Goal: Task Accomplishment & Management: Use online tool/utility

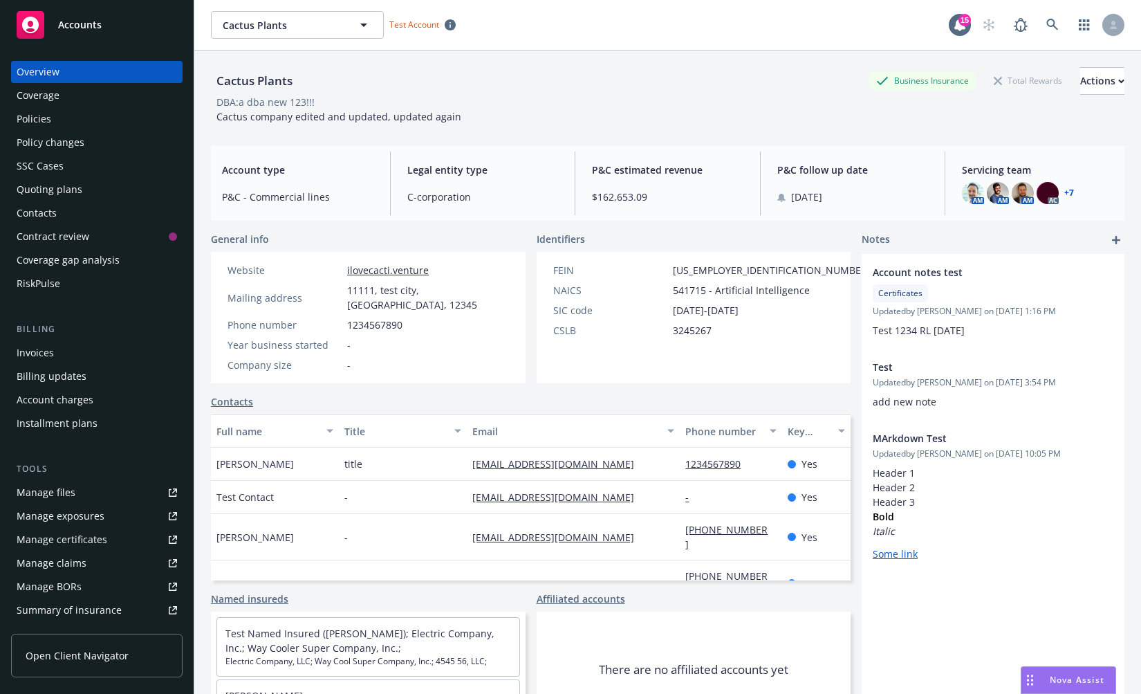
click at [780, 111] on div "Cactus Plants Business Insurance Total Rewards Actions DBA: a dba new 123!!! Ca…" at bounding box center [668, 95] width 914 height 57
click at [1048, 26] on icon at bounding box center [1052, 25] width 12 height 12
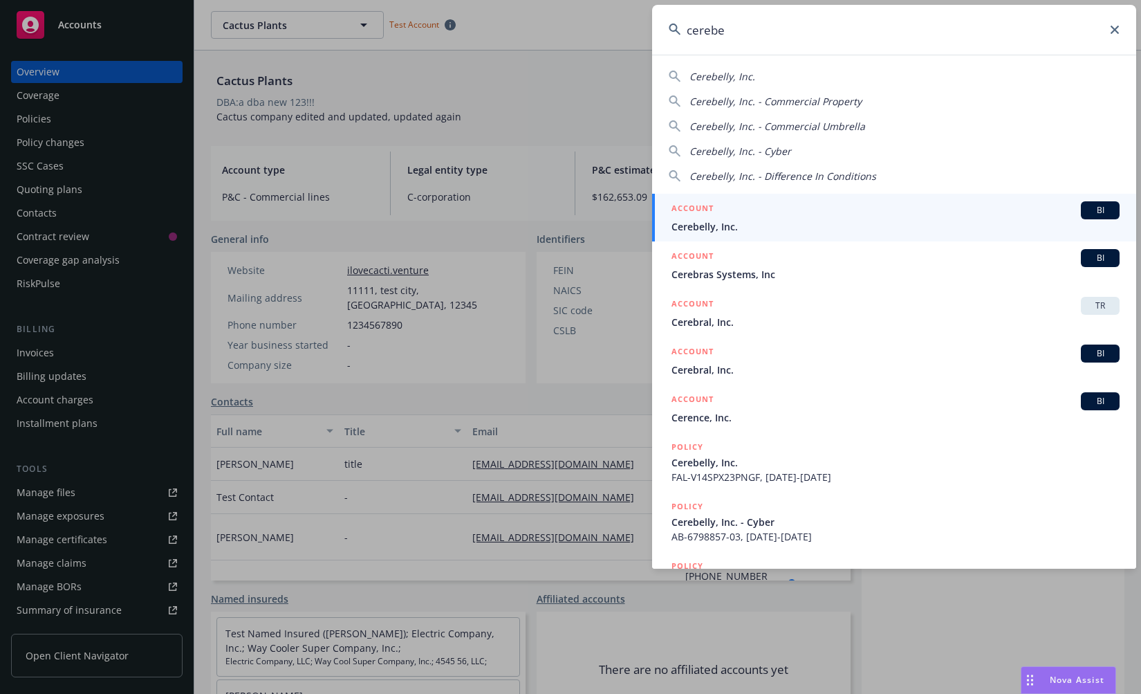
type input "cerebe"
click at [891, 214] on div "ACCOUNT BI" at bounding box center [896, 210] width 448 height 18
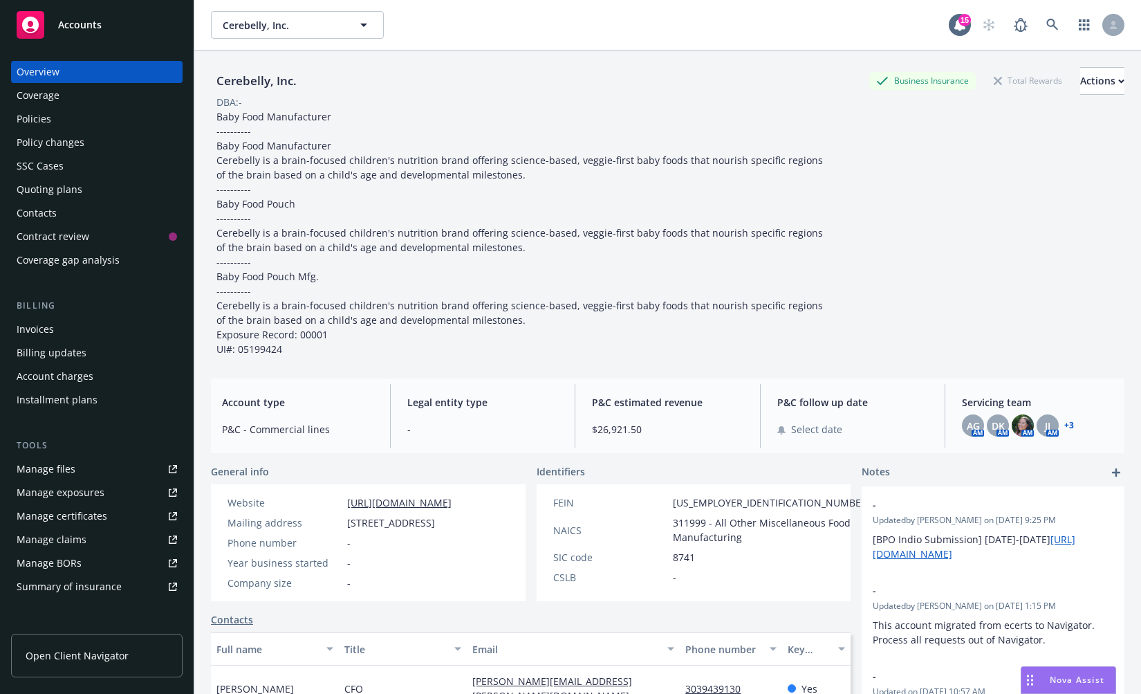
scroll to position [8, 0]
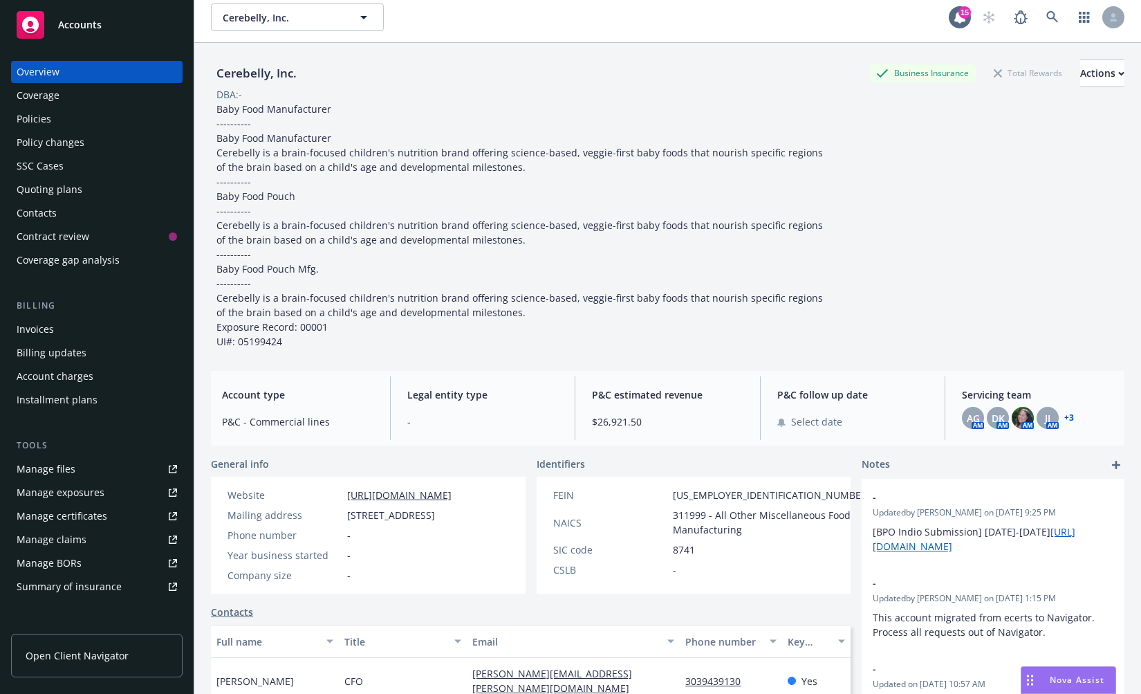
click at [86, 259] on div "Coverage gap analysis" at bounding box center [68, 260] width 103 height 22
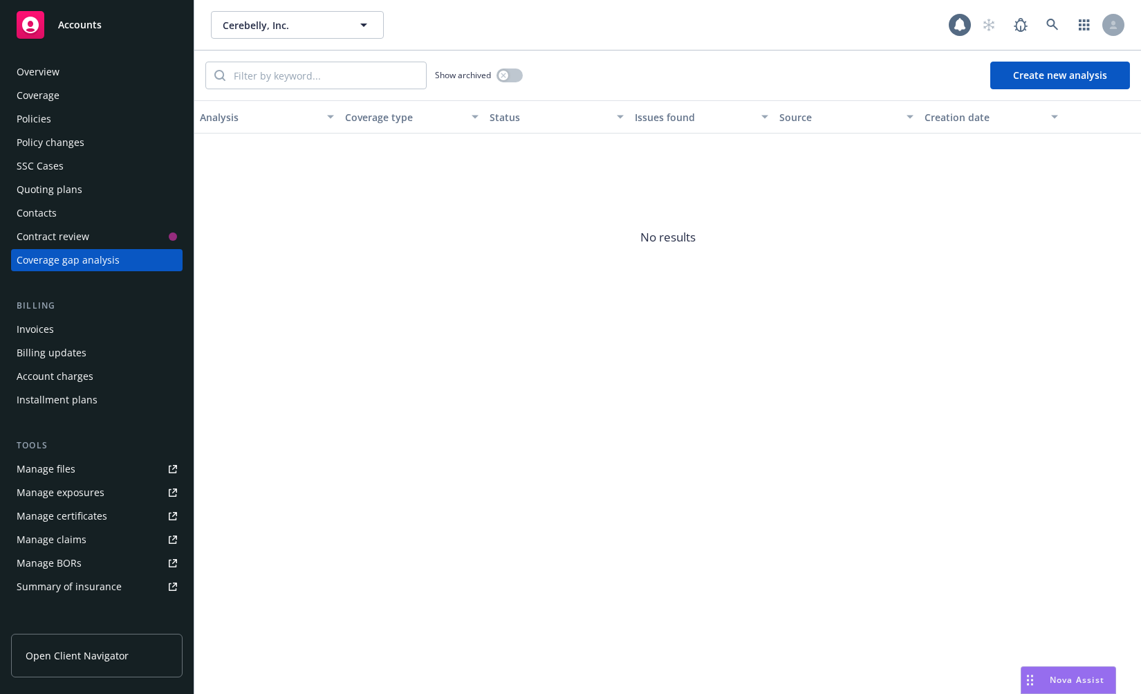
click at [1056, 82] on button "Create new analysis" at bounding box center [1060, 76] width 140 height 28
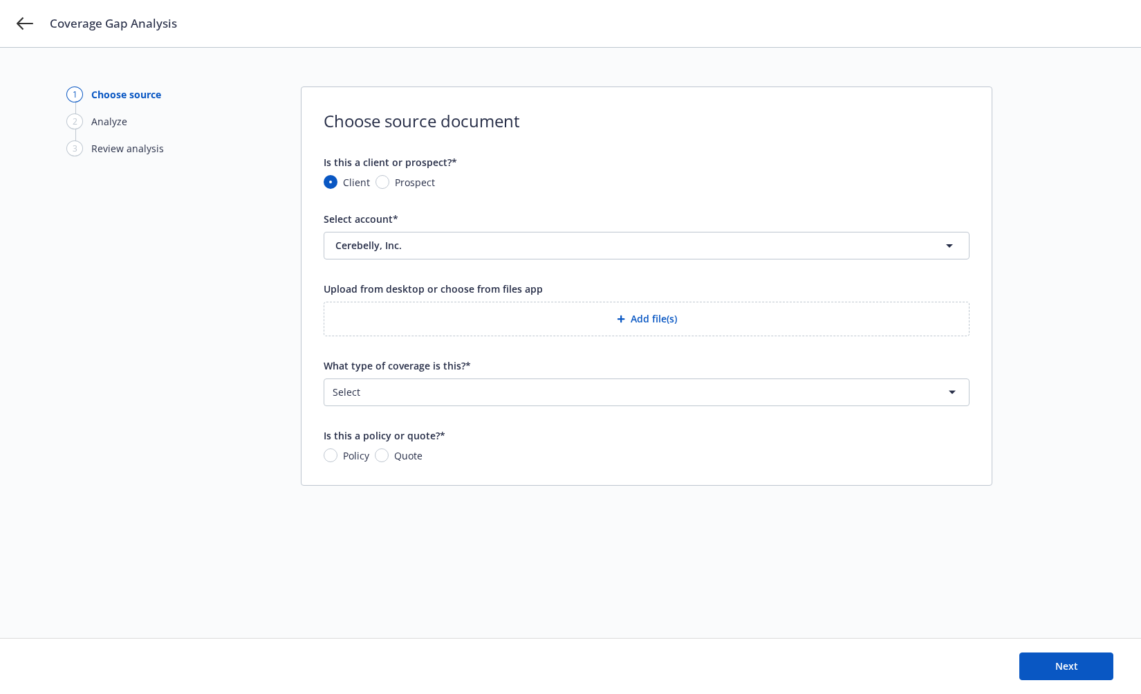
click at [191, 494] on div "1 Choose source 2 Analyze 3 Review analysis" at bounding box center [142, 342] width 152 height 512
click at [27, 31] on icon at bounding box center [25, 23] width 17 height 17
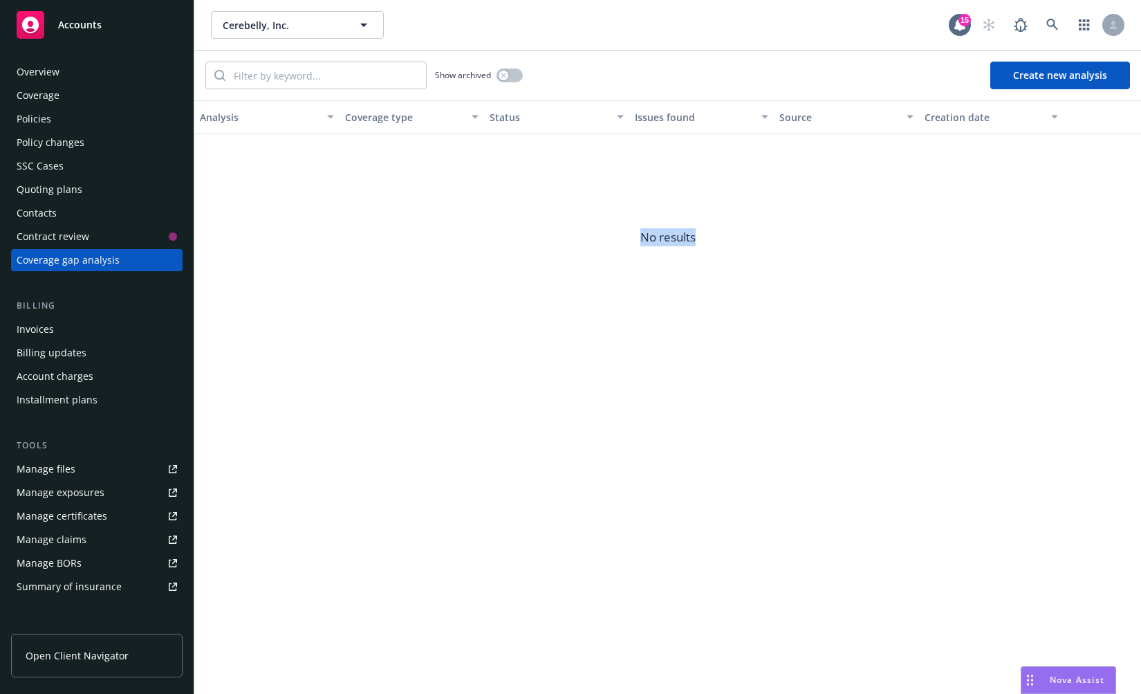
drag, startPoint x: 305, startPoint y: 149, endPoint x: 532, endPoint y: 402, distance: 339.9
click at [532, 402] on div "Show archived Create new analysis Analysis Coverage type Status Issues found So…" at bounding box center [667, 371] width 947 height 643
click at [655, 395] on div "Show archived Create new analysis Analysis Coverage type Status Issues found So…" at bounding box center [667, 371] width 947 height 643
click at [311, 206] on span "No results" at bounding box center [667, 236] width 947 height 207
